Goal: Transaction & Acquisition: Book appointment/travel/reservation

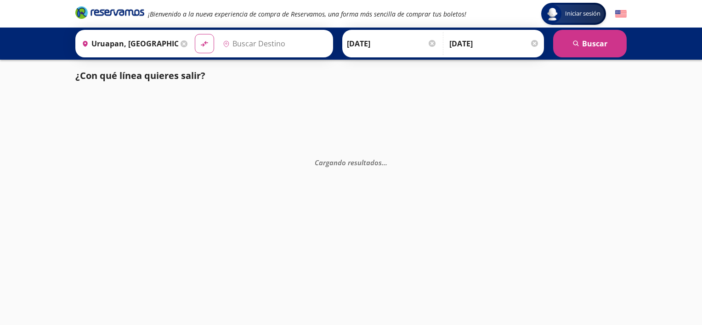
type input "[GEOGRAPHIC_DATA], [GEOGRAPHIC_DATA]"
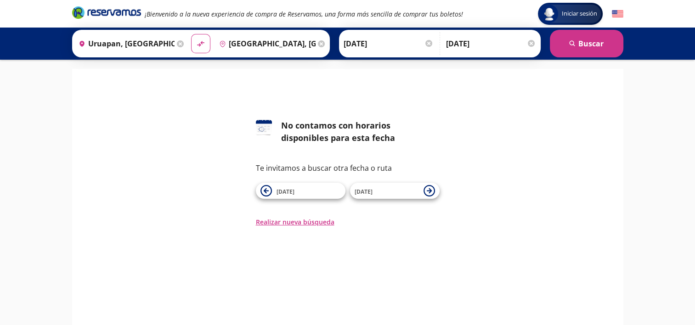
click at [344, 42] on input "[DATE]" at bounding box center [389, 43] width 90 height 23
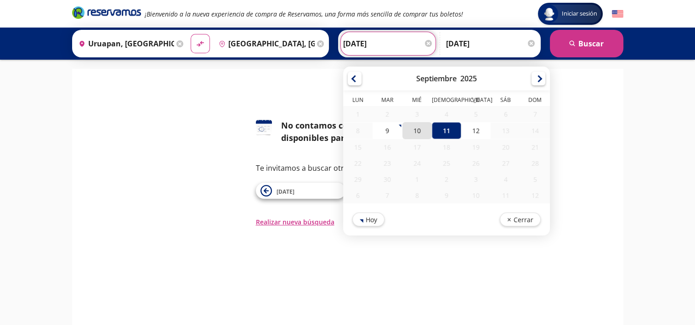
click at [408, 130] on div "10" at bounding box center [416, 130] width 29 height 17
type input "[DATE]"
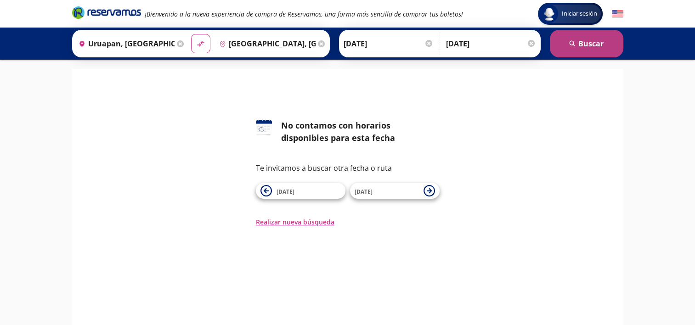
click at [577, 42] on button "search [GEOGRAPHIC_DATA]" at bounding box center [587, 44] width 74 height 28
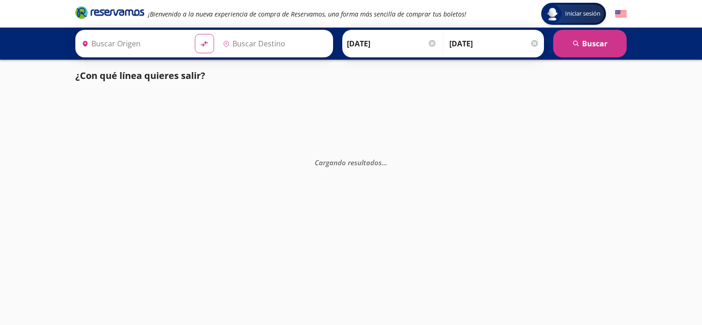
type input "Uruapan, [GEOGRAPHIC_DATA]"
type input "[GEOGRAPHIC_DATA], [GEOGRAPHIC_DATA]"
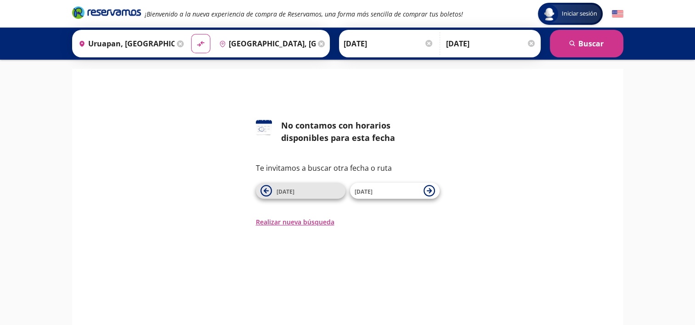
click at [314, 188] on span "[DATE]" at bounding box center [309, 191] width 64 height 11
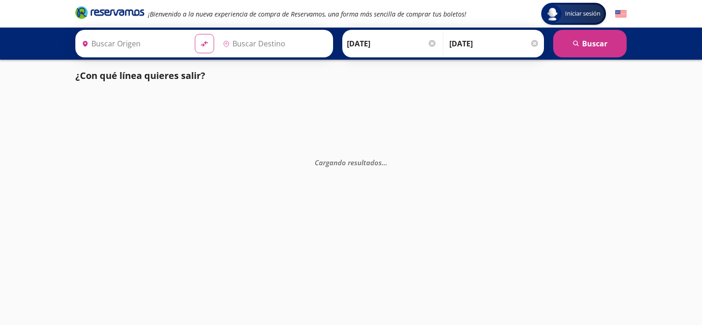
type input "[GEOGRAPHIC_DATA], [GEOGRAPHIC_DATA]"
type input "Uruapan, [GEOGRAPHIC_DATA]"
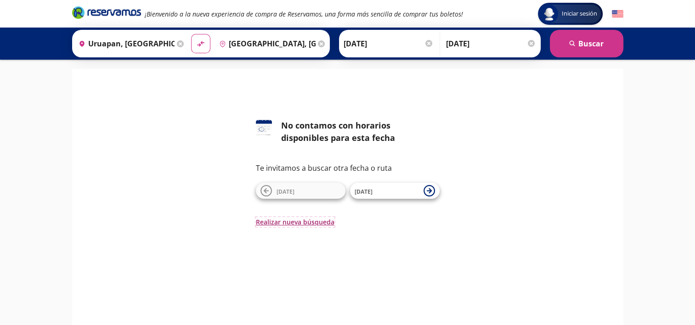
click at [312, 221] on button "Realizar nueva búsqueda" at bounding box center [295, 222] width 79 height 10
click at [278, 43] on input "[GEOGRAPHIC_DATA], [GEOGRAPHIC_DATA]" at bounding box center [265, 43] width 100 height 23
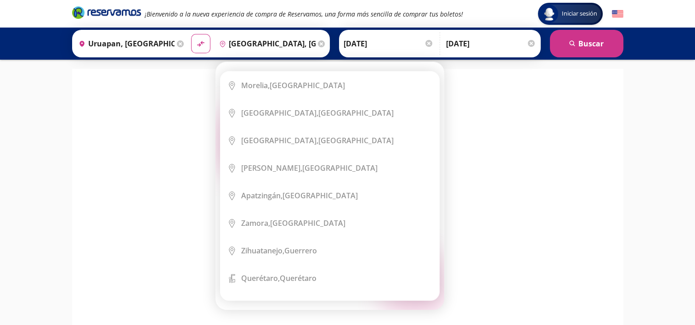
click at [318, 44] on icon at bounding box center [321, 43] width 7 height 7
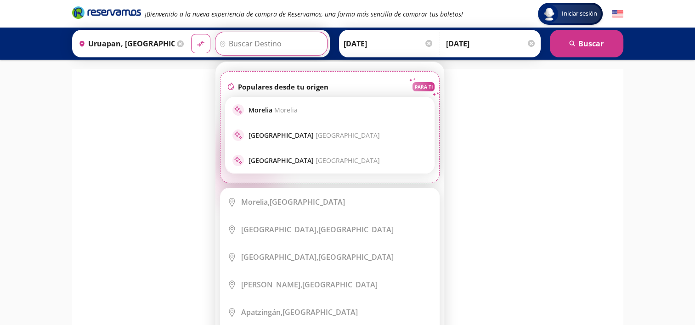
click at [271, 48] on input "Destino" at bounding box center [269, 43] width 109 height 23
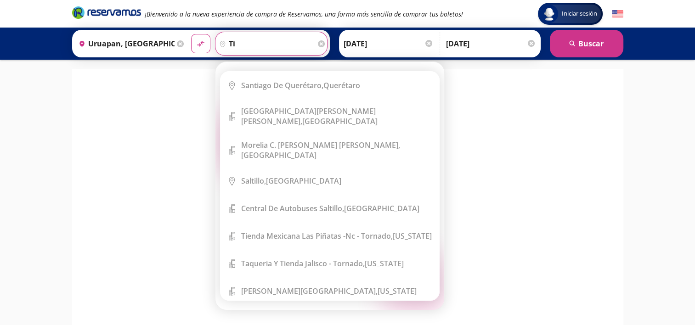
type input "t"
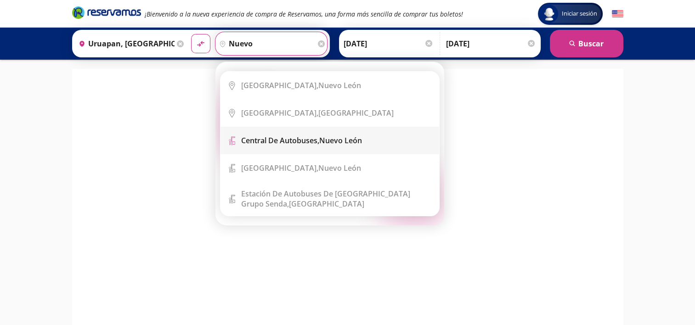
click at [312, 141] on b "Central de Autobuses," at bounding box center [280, 141] width 78 height 10
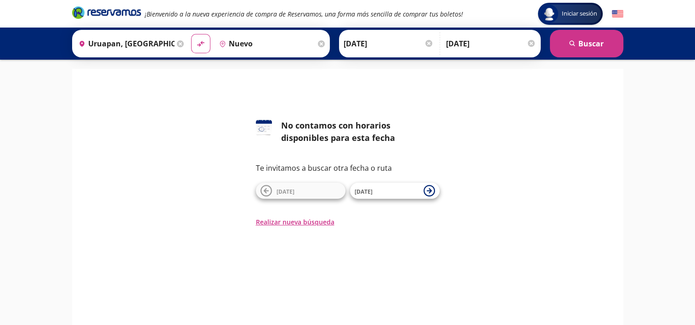
type input "Central de Autobuses, [GEOGRAPHIC_DATA][PERSON_NAME]"
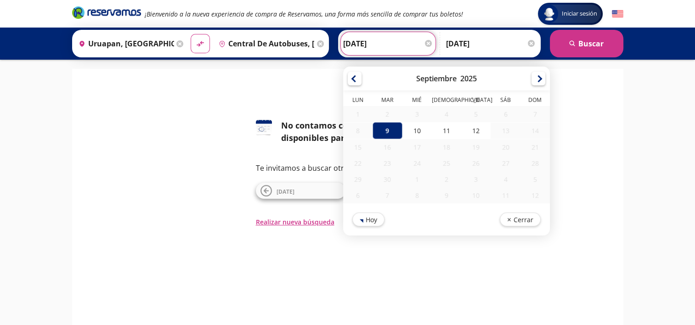
click at [394, 42] on input "[DATE]" at bounding box center [388, 43] width 90 height 23
click at [438, 130] on div "11" at bounding box center [445, 130] width 29 height 17
type input "[DATE]"
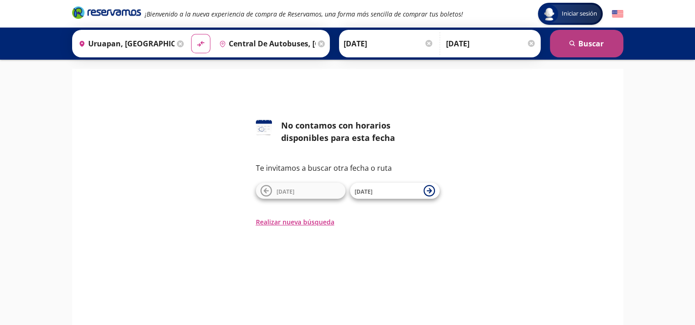
click at [568, 41] on button "search [GEOGRAPHIC_DATA]" at bounding box center [587, 44] width 74 height 28
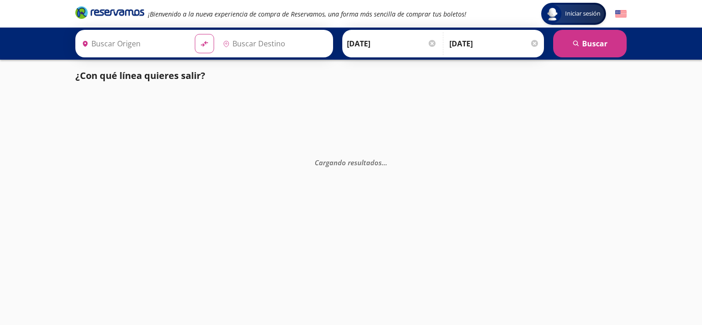
type input "Uruapan, [GEOGRAPHIC_DATA]"
type input "Central de Autobuses, [GEOGRAPHIC_DATA][PERSON_NAME]"
type input "Uruapan, [GEOGRAPHIC_DATA]"
type input "[GEOGRAPHIC_DATA], [GEOGRAPHIC_DATA]"
type input "Uruapan, [GEOGRAPHIC_DATA]"
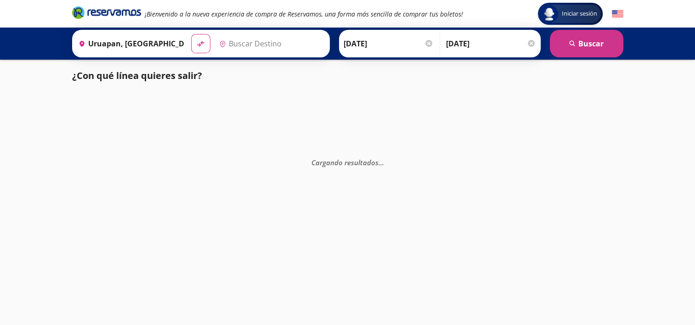
type input "[GEOGRAPHIC_DATA], [GEOGRAPHIC_DATA]"
